Goal: Information Seeking & Learning: Learn about a topic

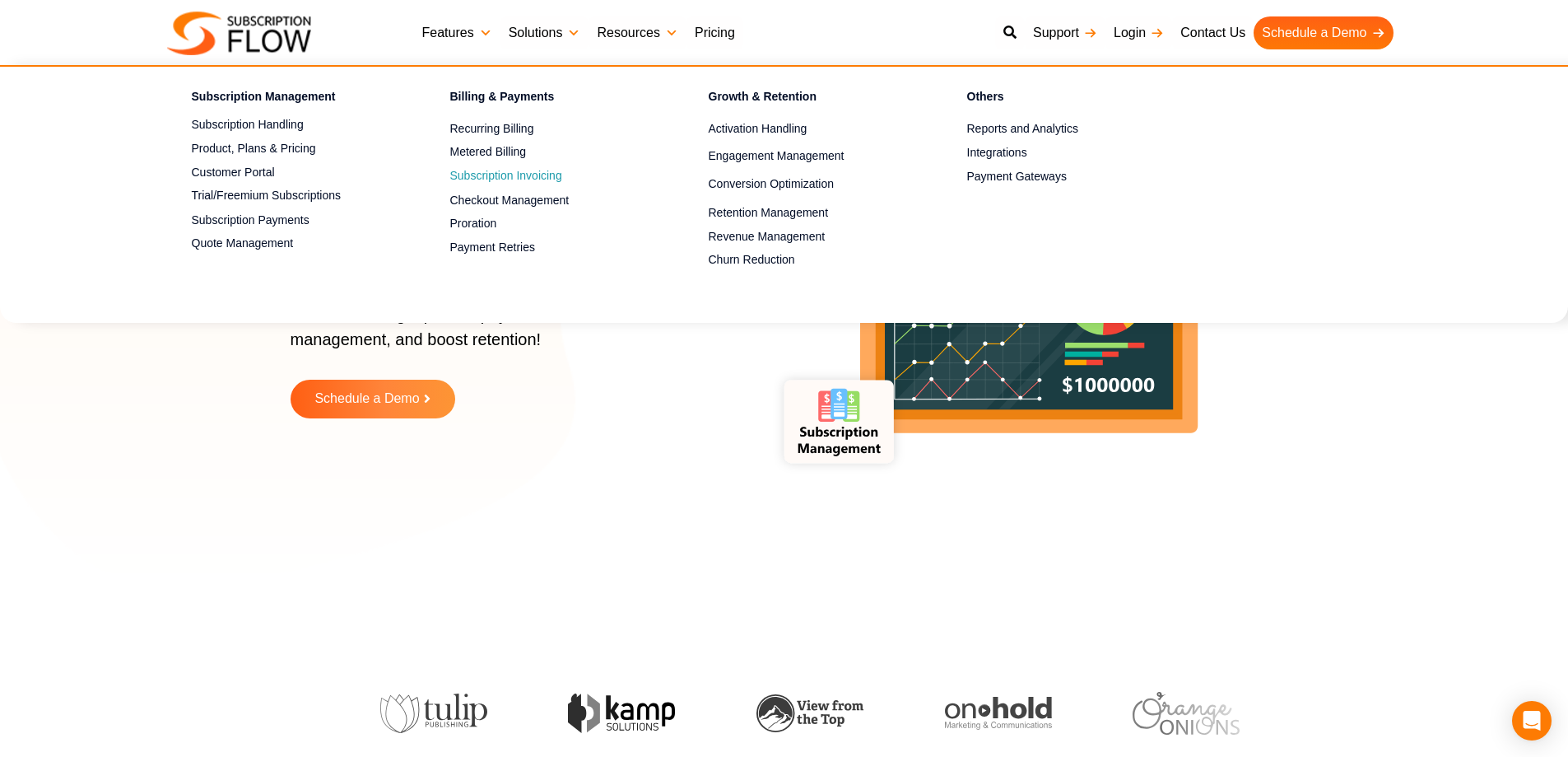
click at [496, 176] on link "Subscription Invoicing" at bounding box center [550, 177] width 201 height 20
